Goal: Find specific page/section: Find specific page/section

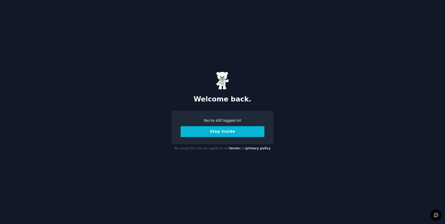
click at [206, 134] on button "Step Inside" at bounding box center [222, 131] width 84 height 11
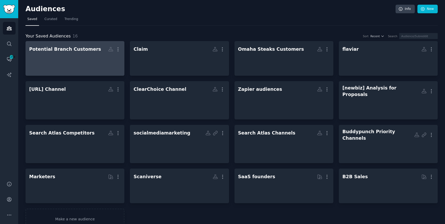
click at [98, 60] on div at bounding box center [75, 63] width 92 height 18
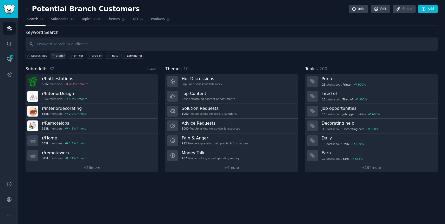
click at [61, 56] on div "branch" at bounding box center [61, 56] width 10 height 4
